Goal: Information Seeking & Learning: Check status

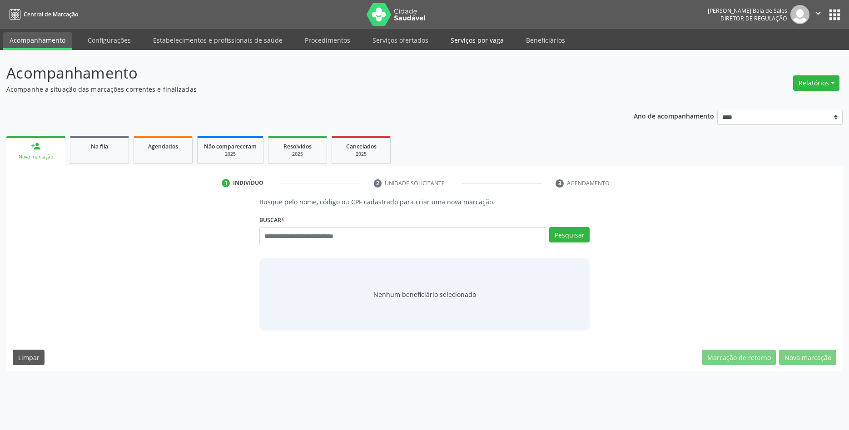
click at [474, 40] on link "Serviços por vaga" at bounding box center [477, 40] width 66 height 16
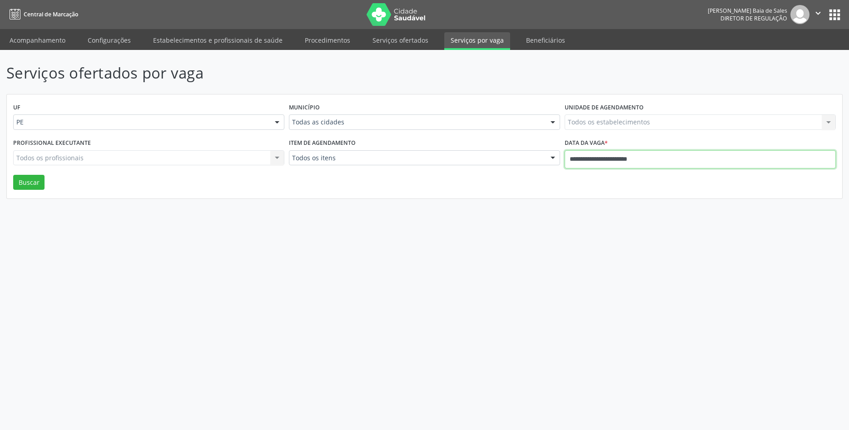
click at [692, 163] on input "**********" at bounding box center [700, 159] width 271 height 18
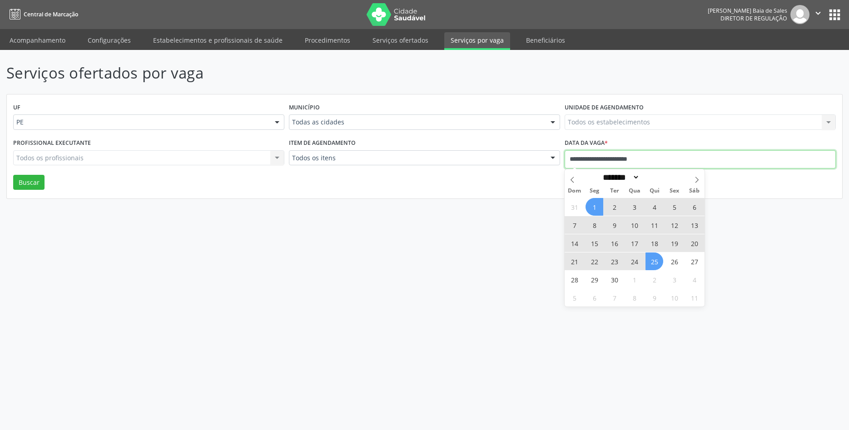
click at [458, 273] on div "Serviços ofertados por vaga UF PE PE Nenhum resultado encontrado para: " " Não …" at bounding box center [424, 240] width 849 height 380
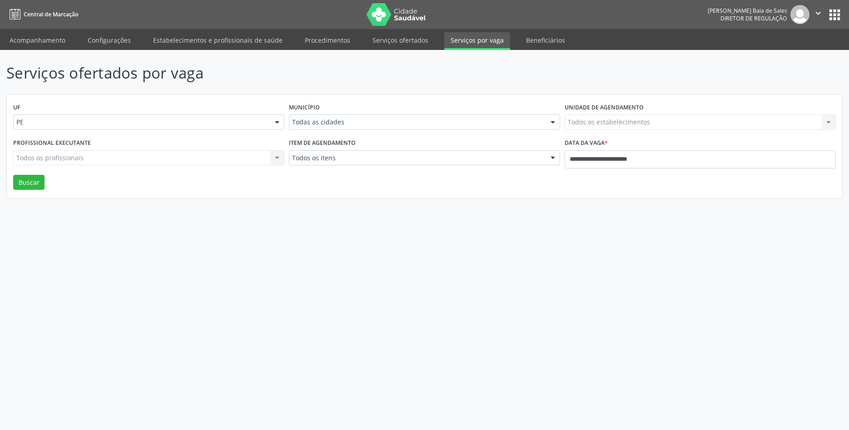
click at [439, 169] on div "Item de agendamento Todos os itens Todos os itens #0000 - Alergologia #0001 - A…" at bounding box center [425, 155] width 276 height 39
click at [409, 130] on div "Município Todas as cidades Todas as cidades [GEOGRAPHIC_DATA] e [GEOGRAPHIC_DAT…" at bounding box center [425, 118] width 276 height 35
click at [400, 101] on div "Município Todas as cidades Todas as cidades [GEOGRAPHIC_DATA] e [GEOGRAPHIC_DAT…" at bounding box center [425, 118] width 276 height 35
click at [378, 188] on div "UF PE PE Nenhum resultado encontrado para: " " Não há nenhuma opção para ser ex…" at bounding box center [425, 147] width 836 height 105
click at [184, 75] on p "Serviços ofertados por vaga" at bounding box center [299, 73] width 586 height 23
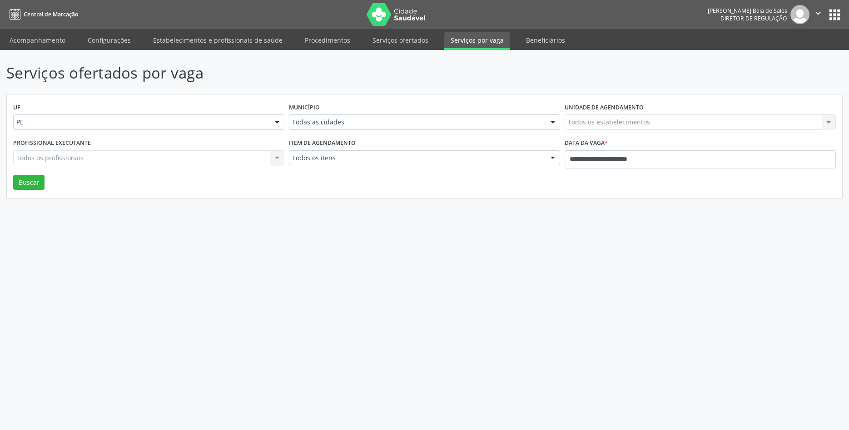
click at [184, 75] on p "Serviços ofertados por vaga" at bounding box center [299, 73] width 586 height 23
click at [114, 75] on p "Serviços ofertados por vaga" at bounding box center [299, 73] width 586 height 23
click at [235, 72] on p "Serviços ofertados por vaga" at bounding box center [299, 73] width 586 height 23
click at [72, 74] on p "Serviços ofertados por vaga" at bounding box center [299, 73] width 586 height 23
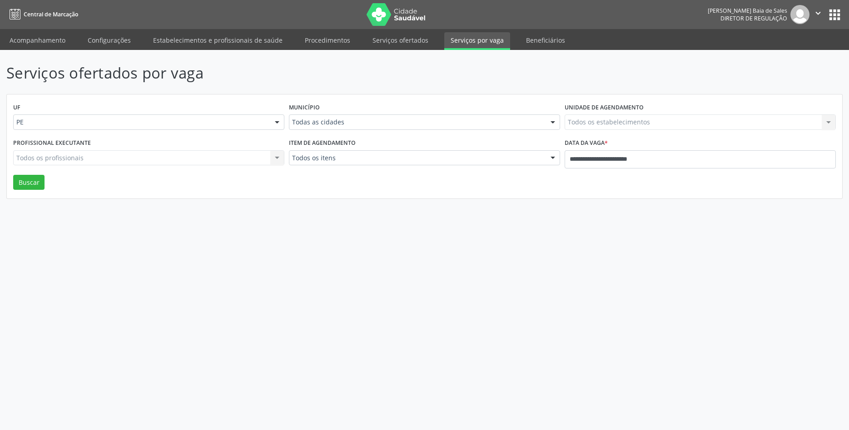
click at [115, 70] on p "Serviços ofertados por vaga" at bounding box center [299, 73] width 586 height 23
click at [193, 79] on p "Serviços ofertados por vaga" at bounding box center [299, 73] width 586 height 23
click at [254, 82] on p "Serviços ofertados por vaga" at bounding box center [299, 73] width 586 height 23
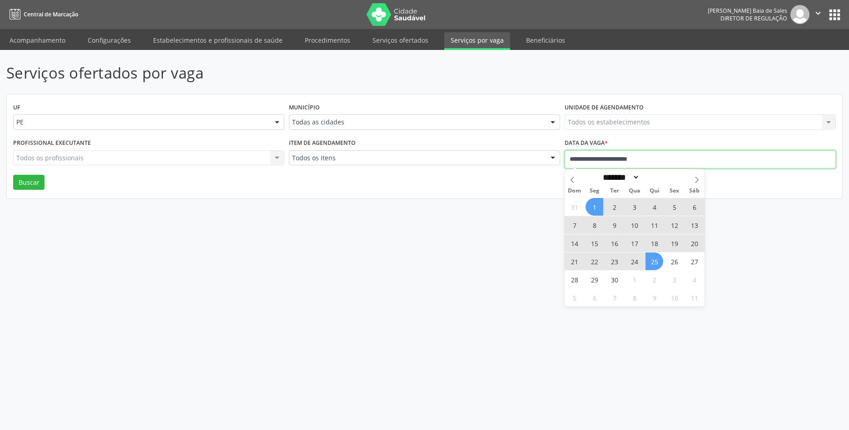
click at [622, 159] on input "**********" at bounding box center [700, 159] width 271 height 18
click at [653, 260] on span "25" at bounding box center [655, 262] width 18 height 18
type input "**********"
click at [693, 179] on span at bounding box center [696, 176] width 15 height 15
select select "*"
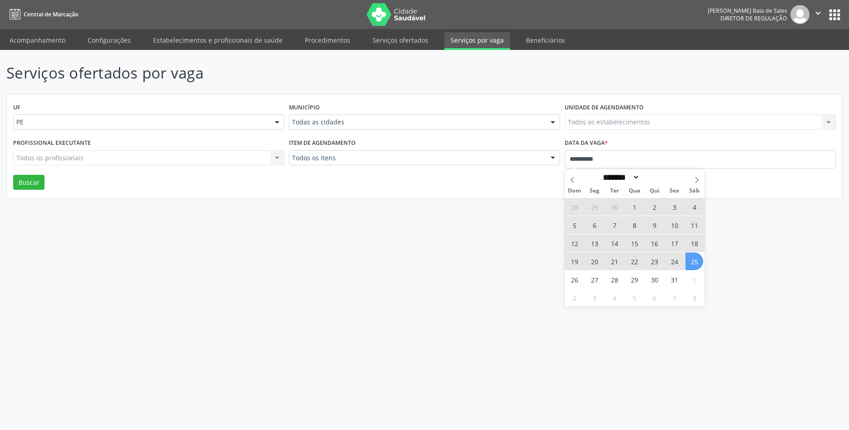
click at [696, 259] on span "25" at bounding box center [695, 262] width 18 height 18
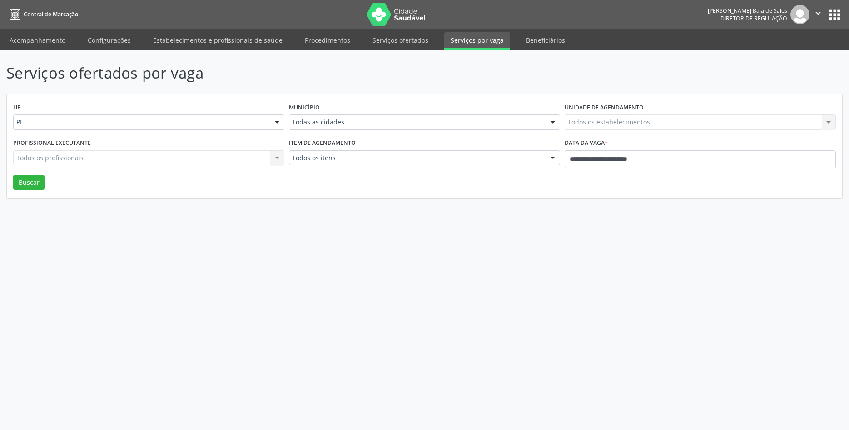
click at [45, 188] on div "UF PE PE Nenhum resultado encontrado para: " " Não há nenhuma opção para ser ex…" at bounding box center [425, 147] width 836 height 105
click at [41, 186] on button "Buscar" at bounding box center [28, 182] width 31 height 15
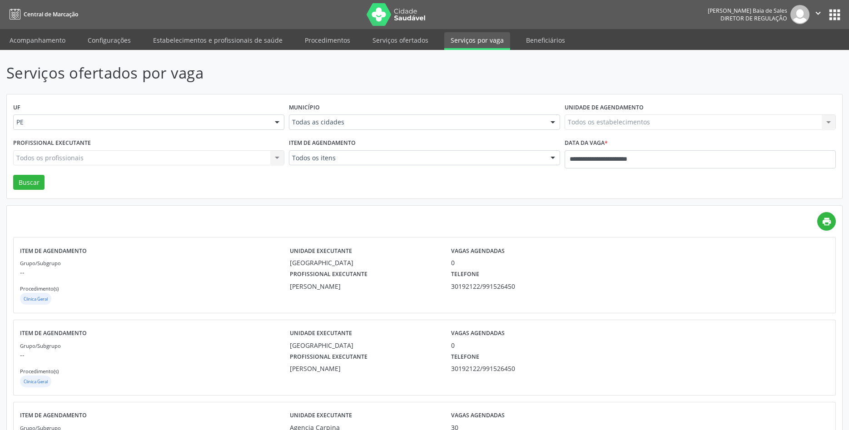
click at [829, 225] on icon "print" at bounding box center [827, 222] width 10 height 10
click at [42, 16] on span "Central de Marcação" at bounding box center [51, 14] width 55 height 8
